Goal: Navigation & Orientation: Understand site structure

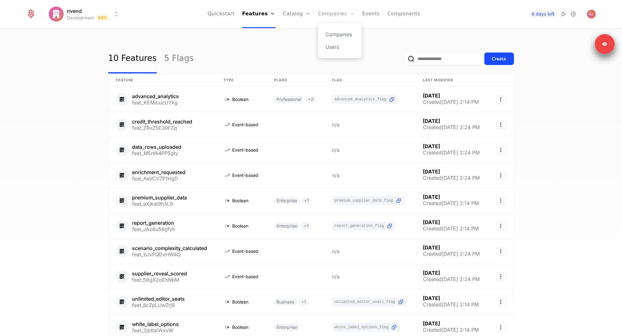
click at [343, 12] on link "Companies" at bounding box center [336, 14] width 37 height 28
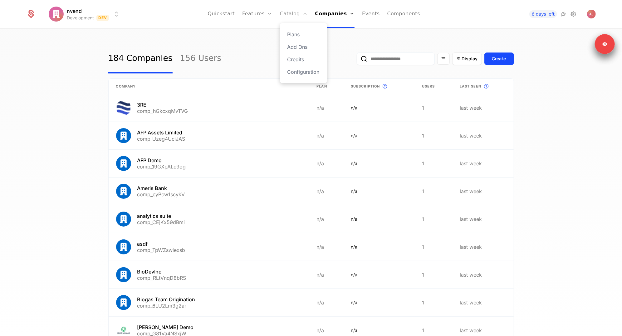
click at [287, 17] on link "Catalog" at bounding box center [294, 14] width 28 height 28
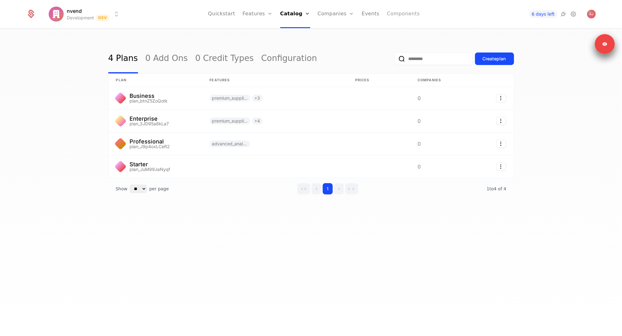
click at [406, 13] on link "Components" at bounding box center [403, 14] width 33 height 28
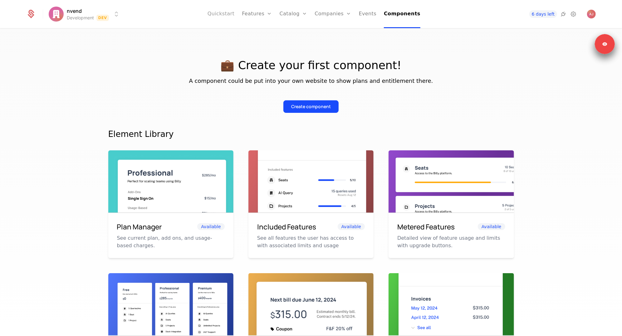
click at [229, 16] on link "Quickstart" at bounding box center [221, 14] width 27 height 28
